Goal: Task Accomplishment & Management: Complete application form

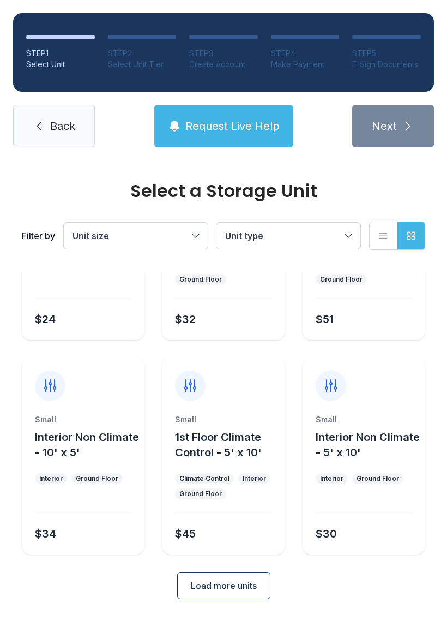
scroll to position [130, 0]
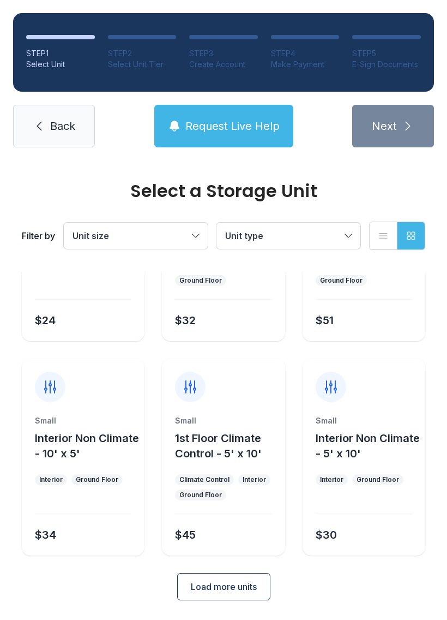
click at [79, 127] on link "Back" at bounding box center [54, 126] width 82 height 43
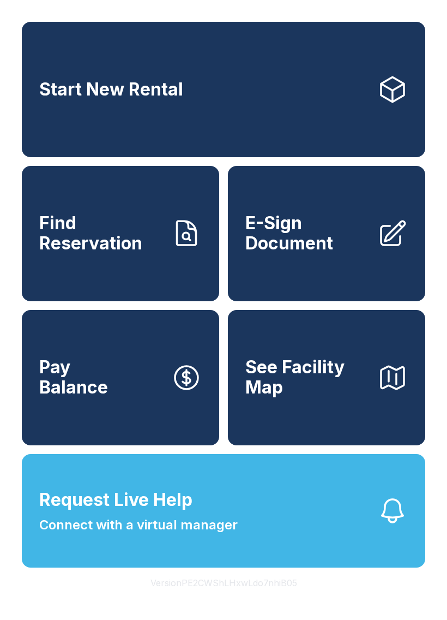
click at [342, 252] on span "E-Sign Document" at bounding box center [307, 233] width 123 height 40
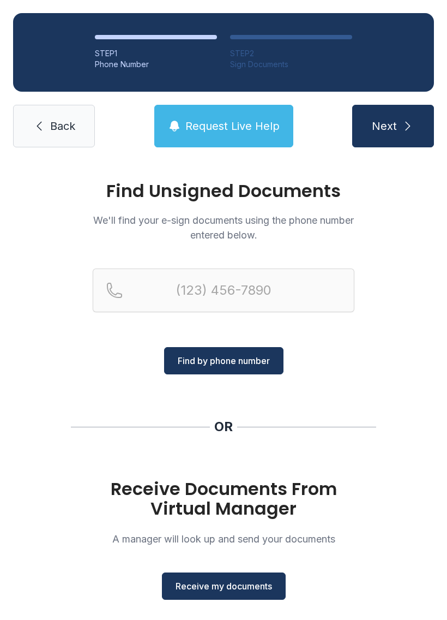
click at [254, 583] on span "Receive my documents" at bounding box center [224, 585] width 97 height 13
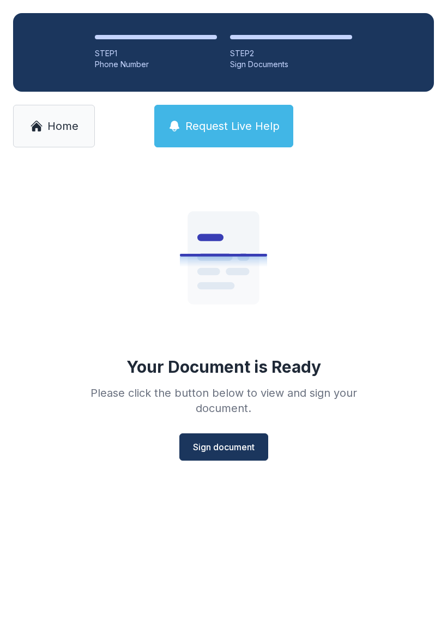
click at [224, 449] on span "Sign document" at bounding box center [224, 446] width 62 height 13
